Goal: Task Accomplishment & Management: Manage account settings

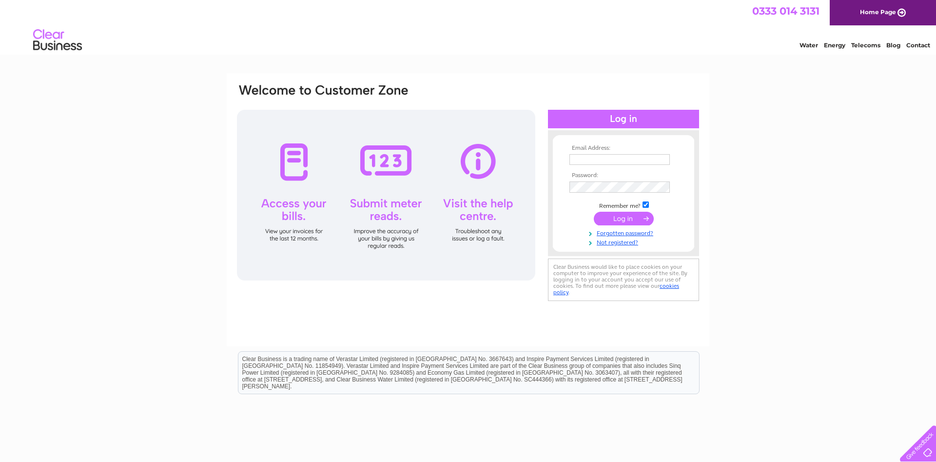
click at [632, 119] on div at bounding box center [623, 119] width 151 height 19
click at [631, 222] on input "submit" at bounding box center [624, 219] width 60 height 14
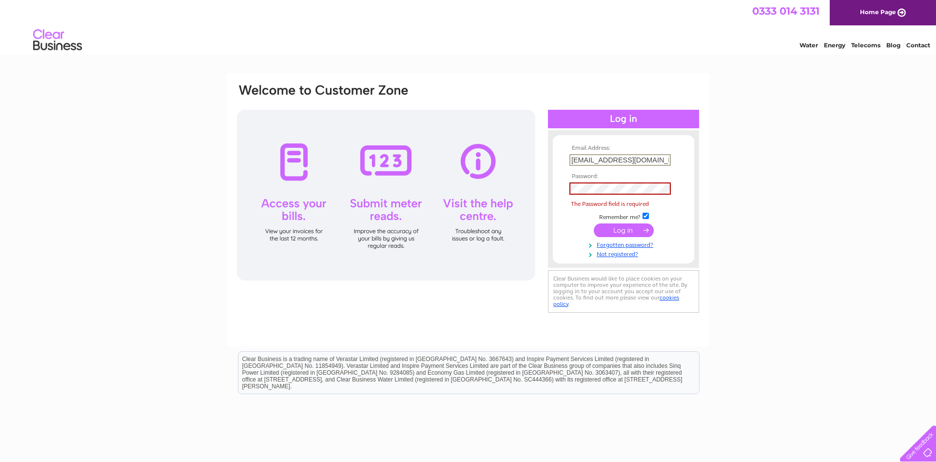
scroll to position [0, 4]
type input "lynnmortimer@lynnetleisure.com"
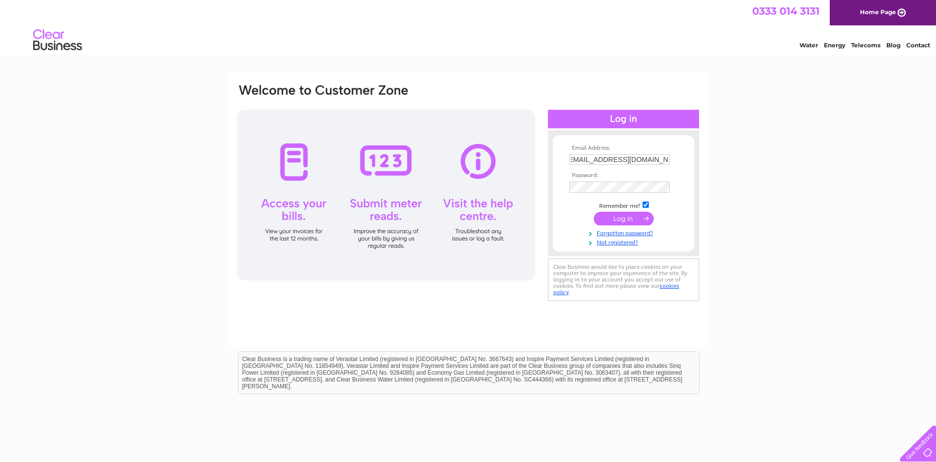
click at [617, 224] on input "submit" at bounding box center [624, 219] width 60 height 14
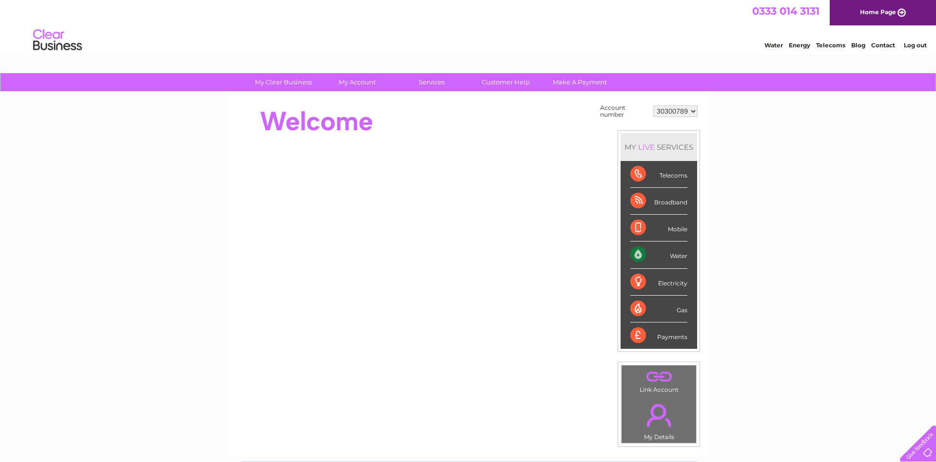
click at [656, 251] on div "Water" at bounding box center [658, 254] width 57 height 27
click at [639, 248] on div "Water" at bounding box center [658, 254] width 57 height 27
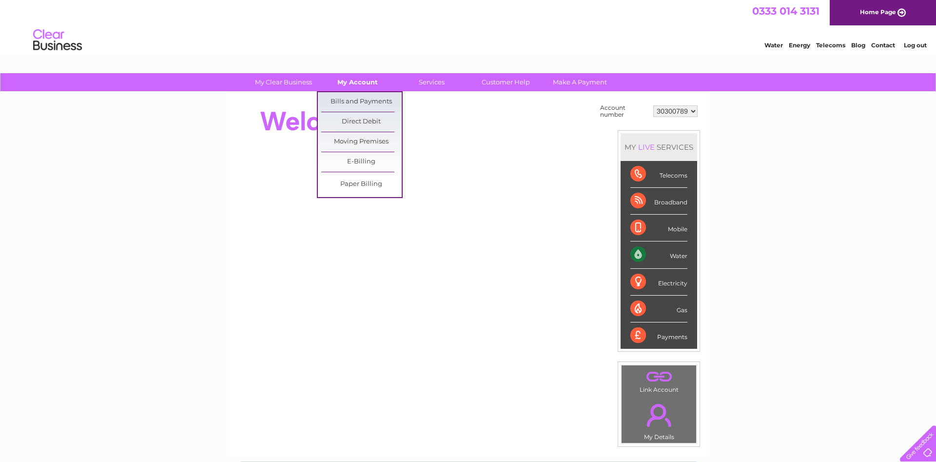
click at [364, 84] on link "My Account" at bounding box center [357, 82] width 80 height 18
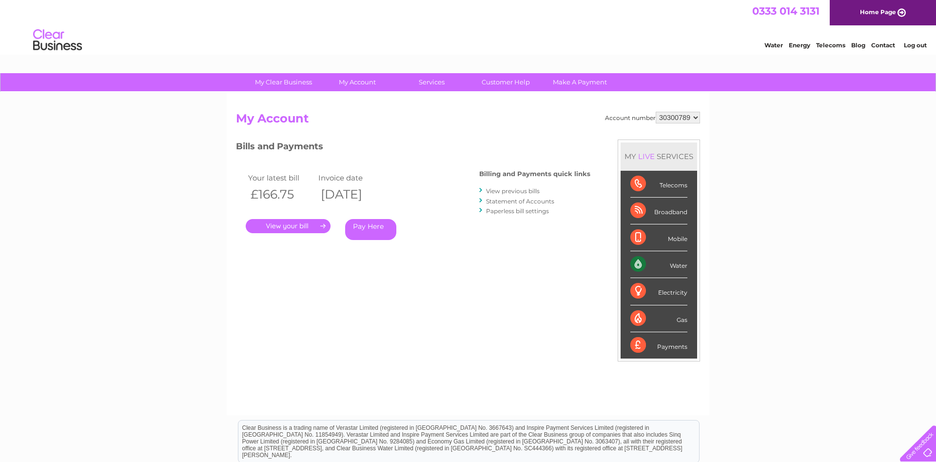
click at [494, 188] on link "View previous bills" at bounding box center [513, 190] width 54 height 7
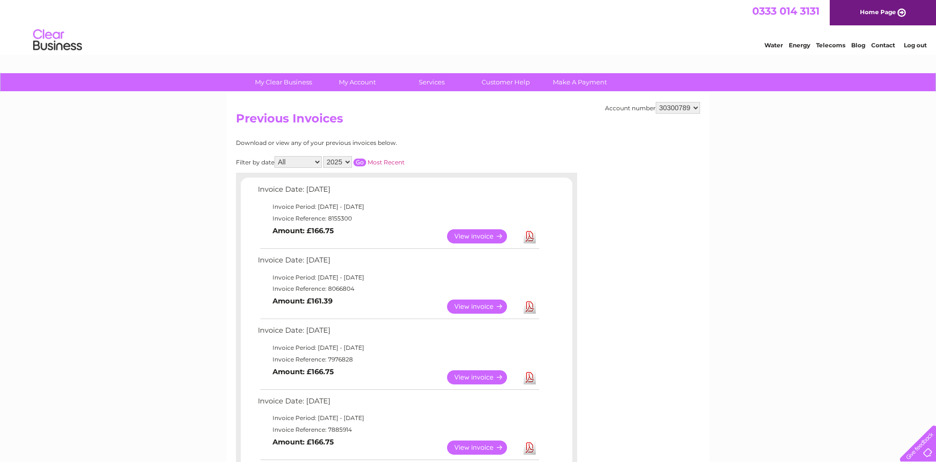
click at [480, 307] on link "View" at bounding box center [483, 306] width 72 height 14
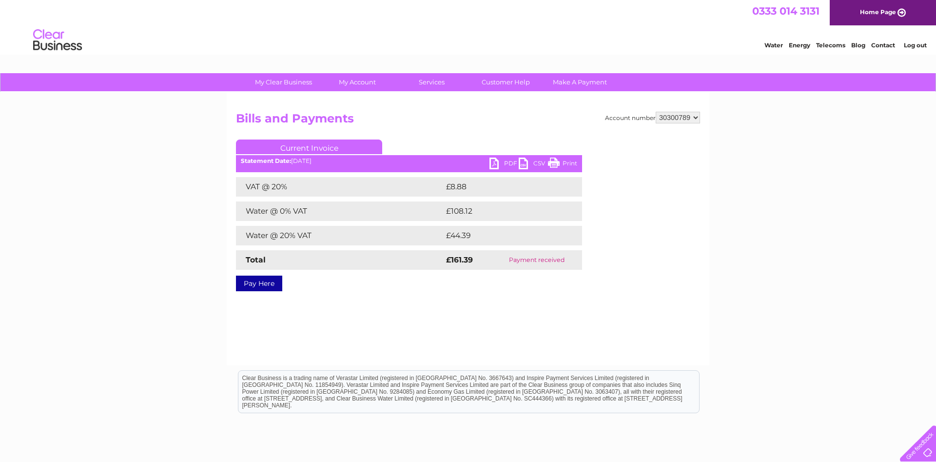
click at [500, 163] on link "PDF" at bounding box center [503, 164] width 29 height 14
